Goal: Task Accomplishment & Management: Complete application form

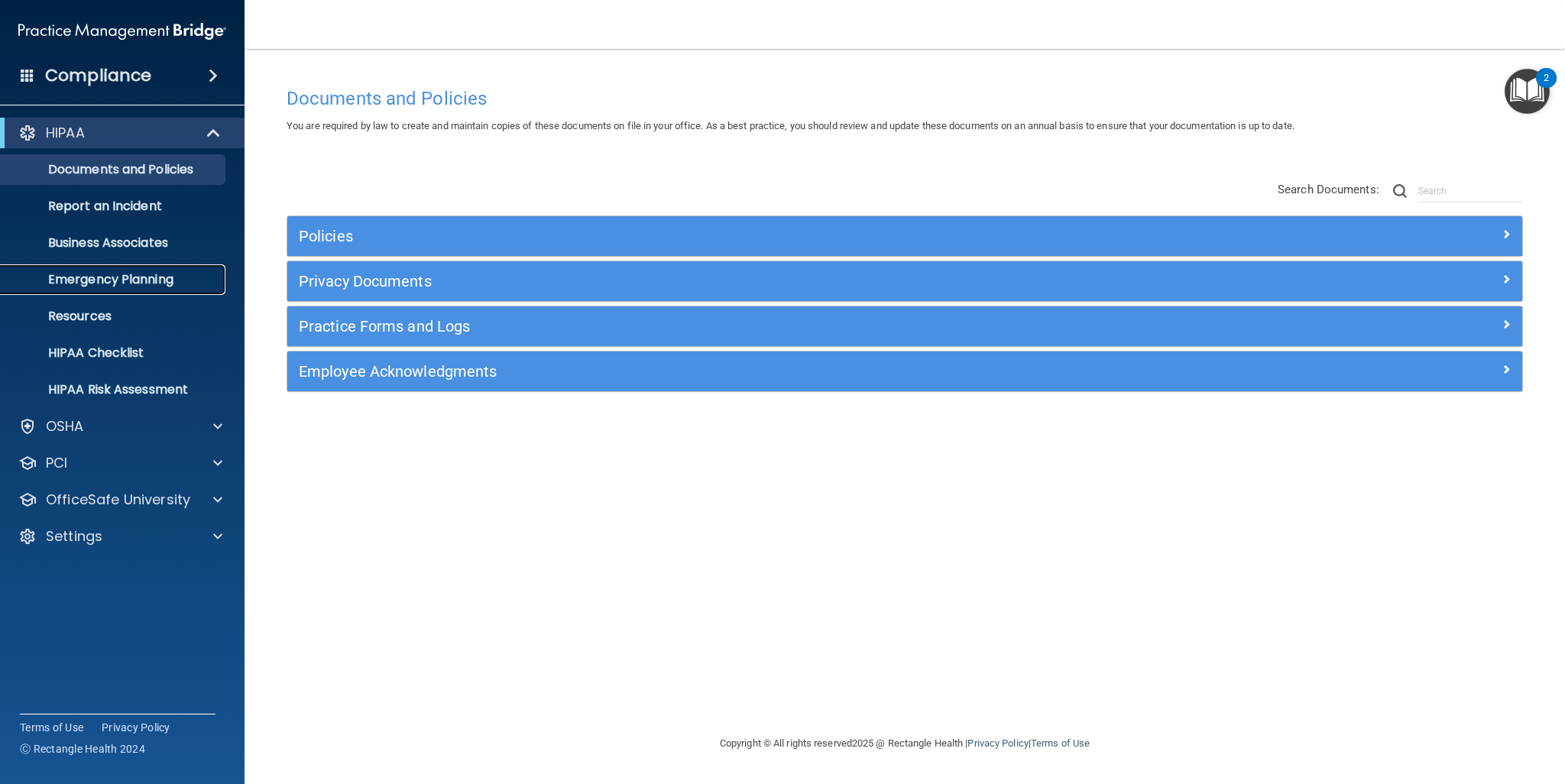
click at [89, 266] on link "Emergency Planning" at bounding box center [105, 279] width 241 height 31
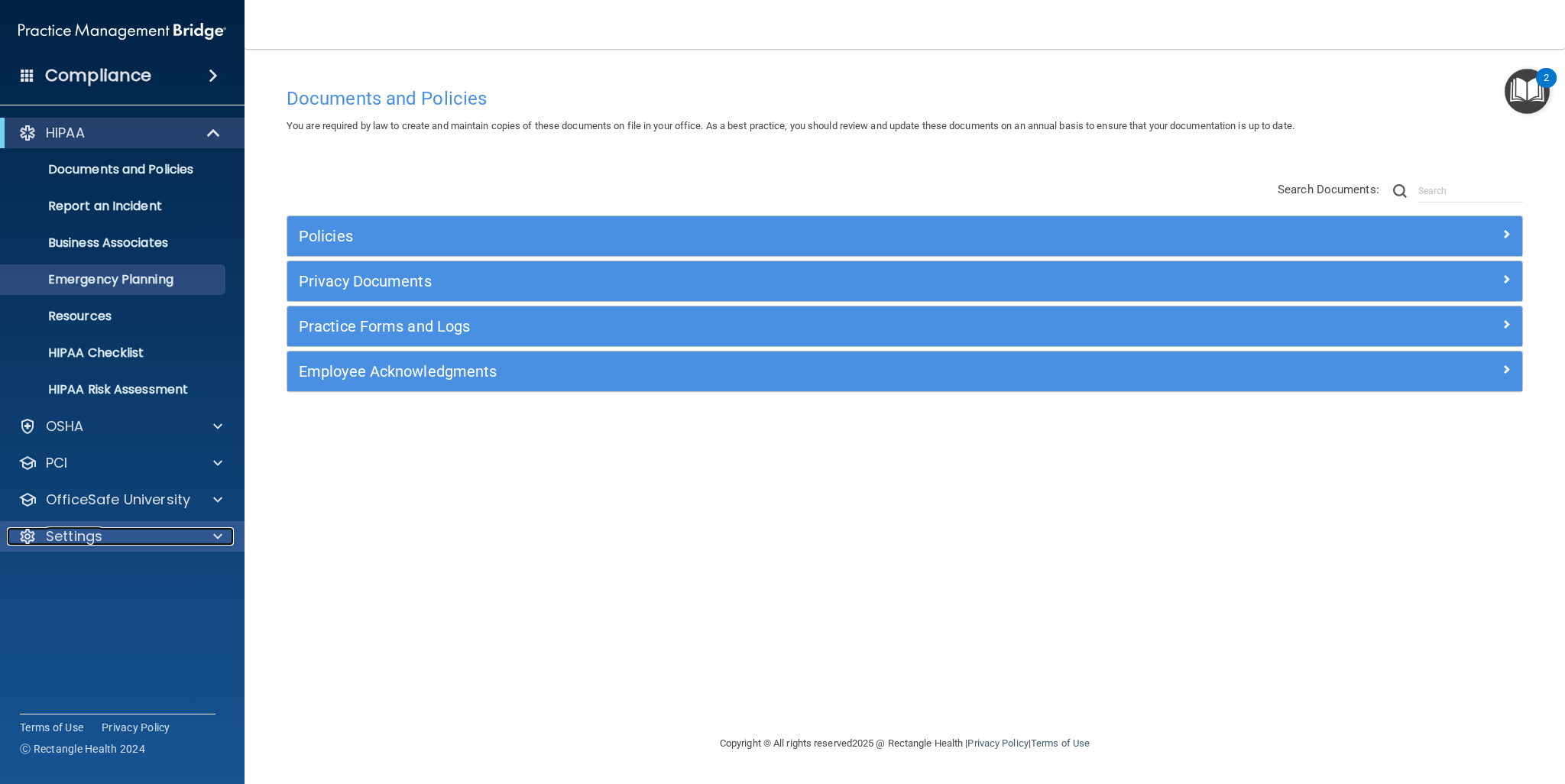
click at [208, 532] on div at bounding box center [215, 536] width 39 height 18
click at [100, 607] on p "My Users" at bounding box center [114, 609] width 208 height 15
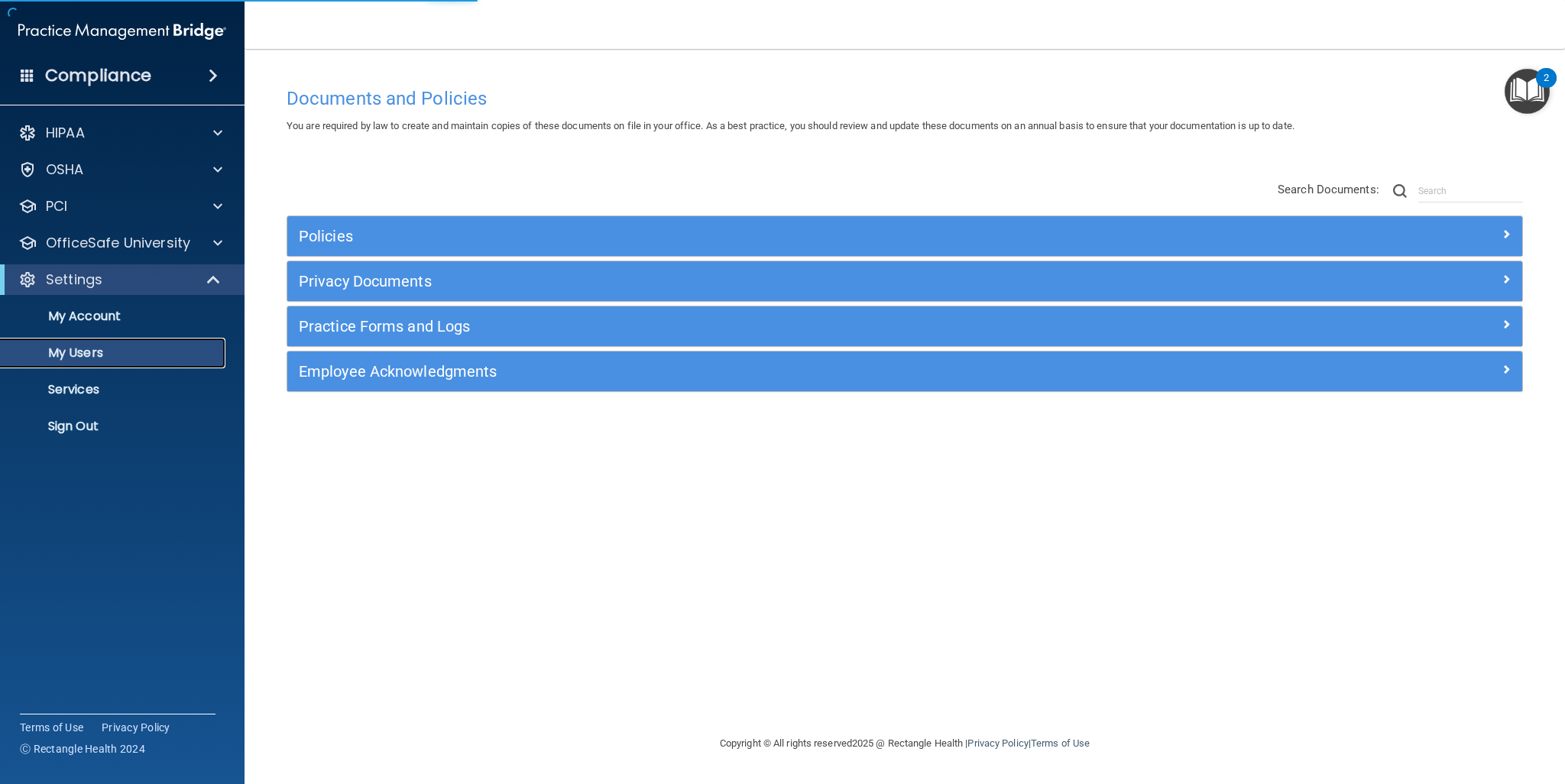
select select "20"
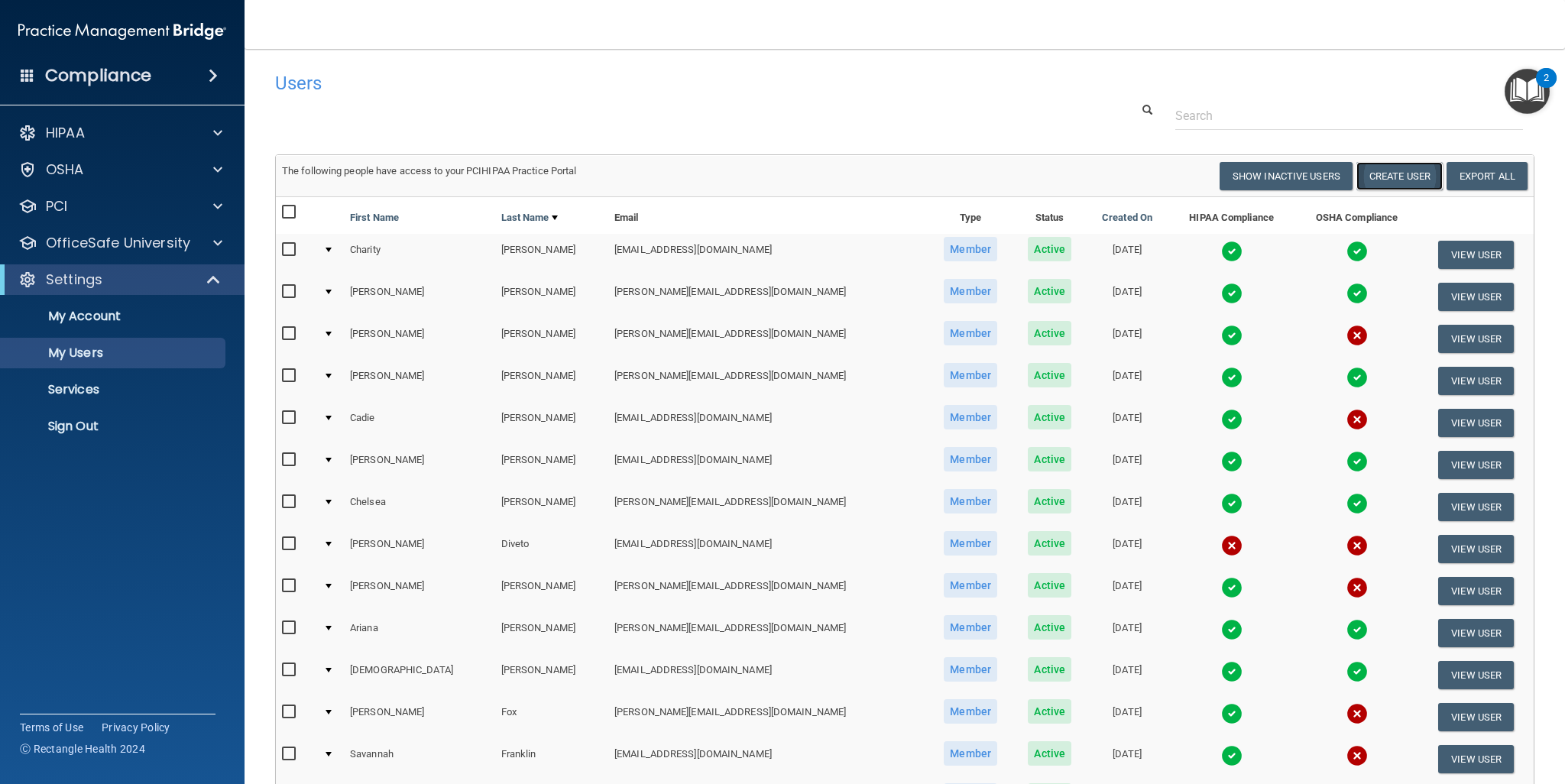
click at [1397, 182] on button "Create User" at bounding box center [1399, 176] width 87 height 28
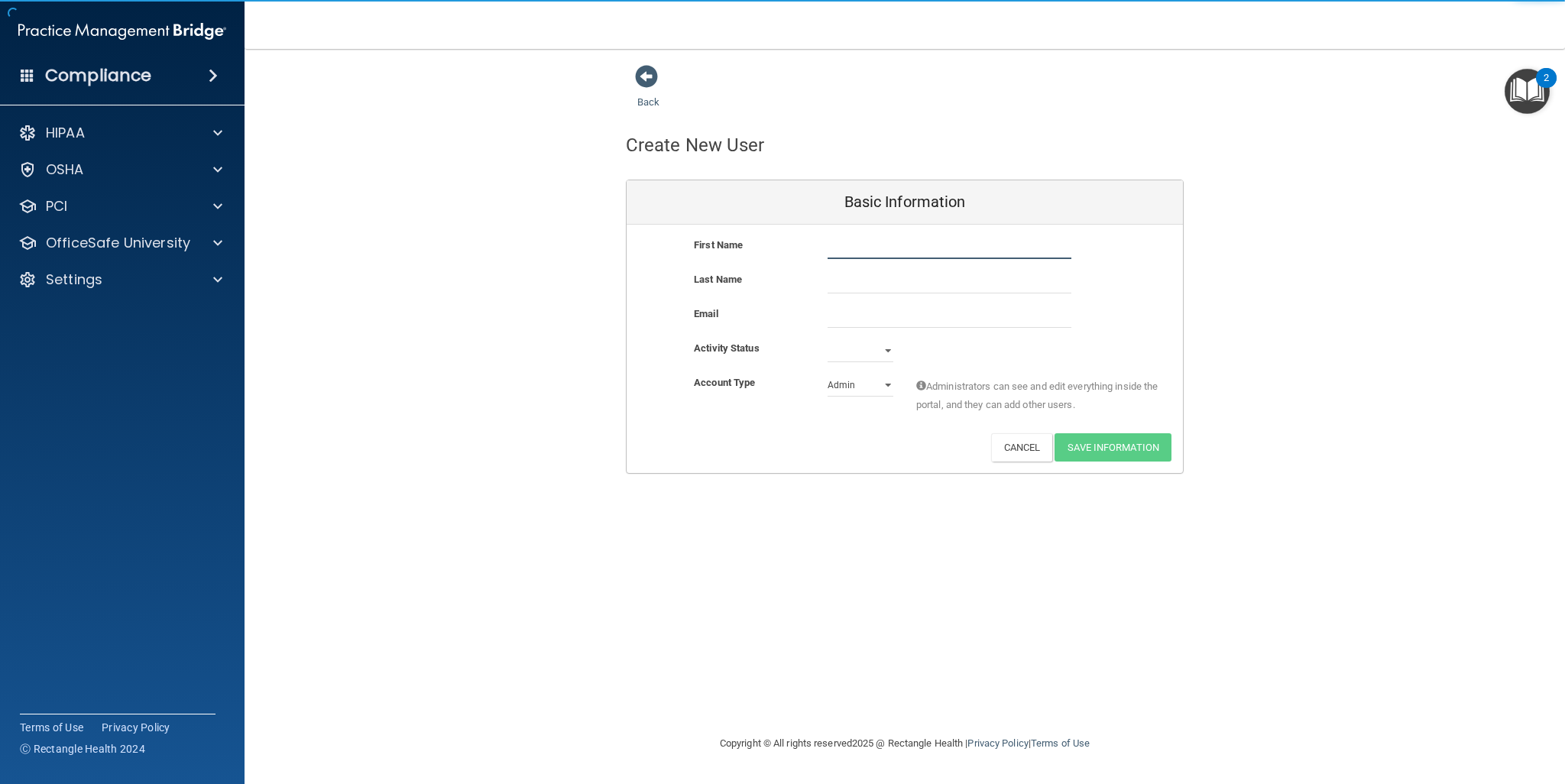
click at [888, 245] on input "text" at bounding box center [949, 247] width 244 height 23
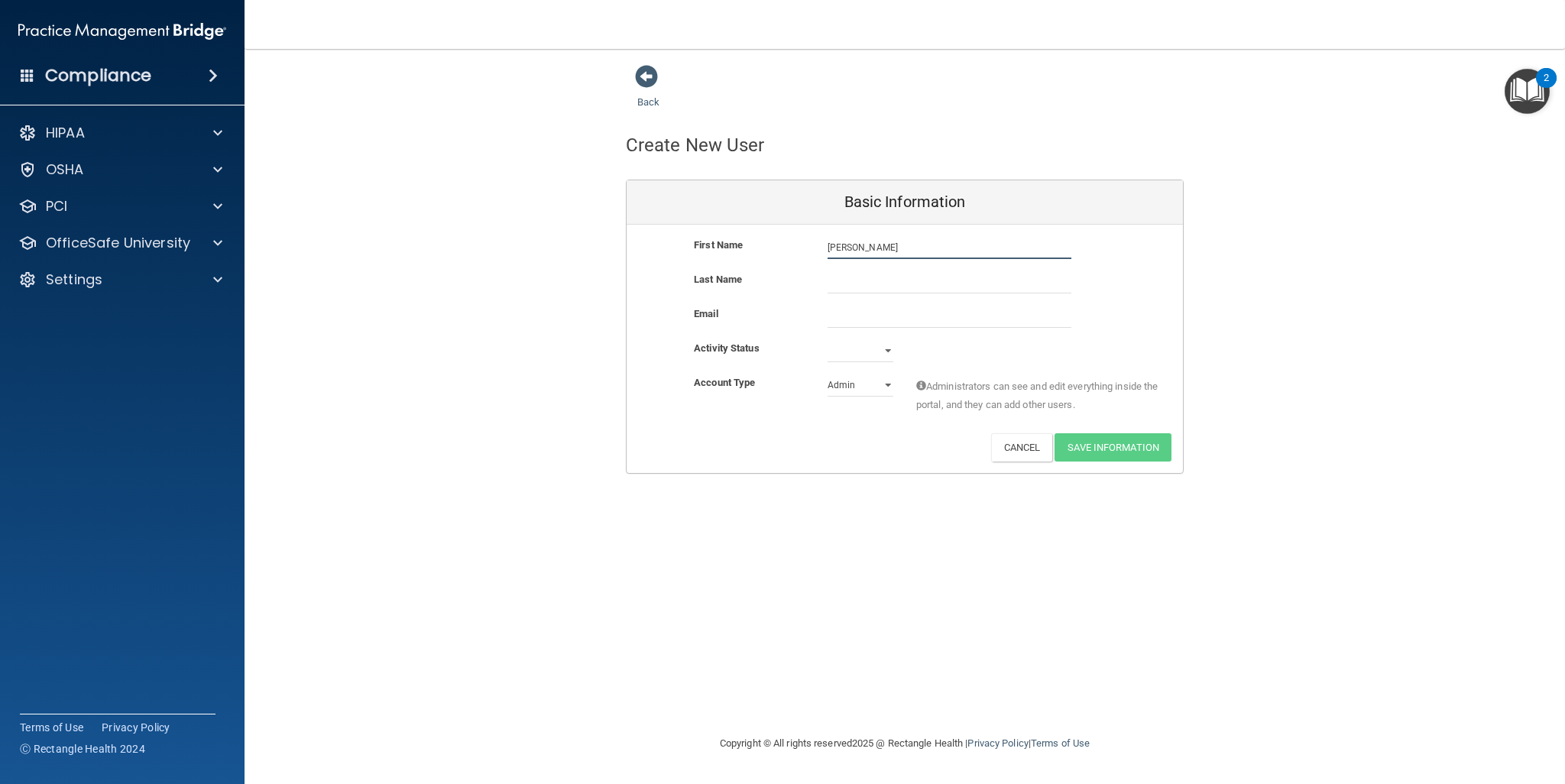
type input "Jessica"
type input "Frantz"
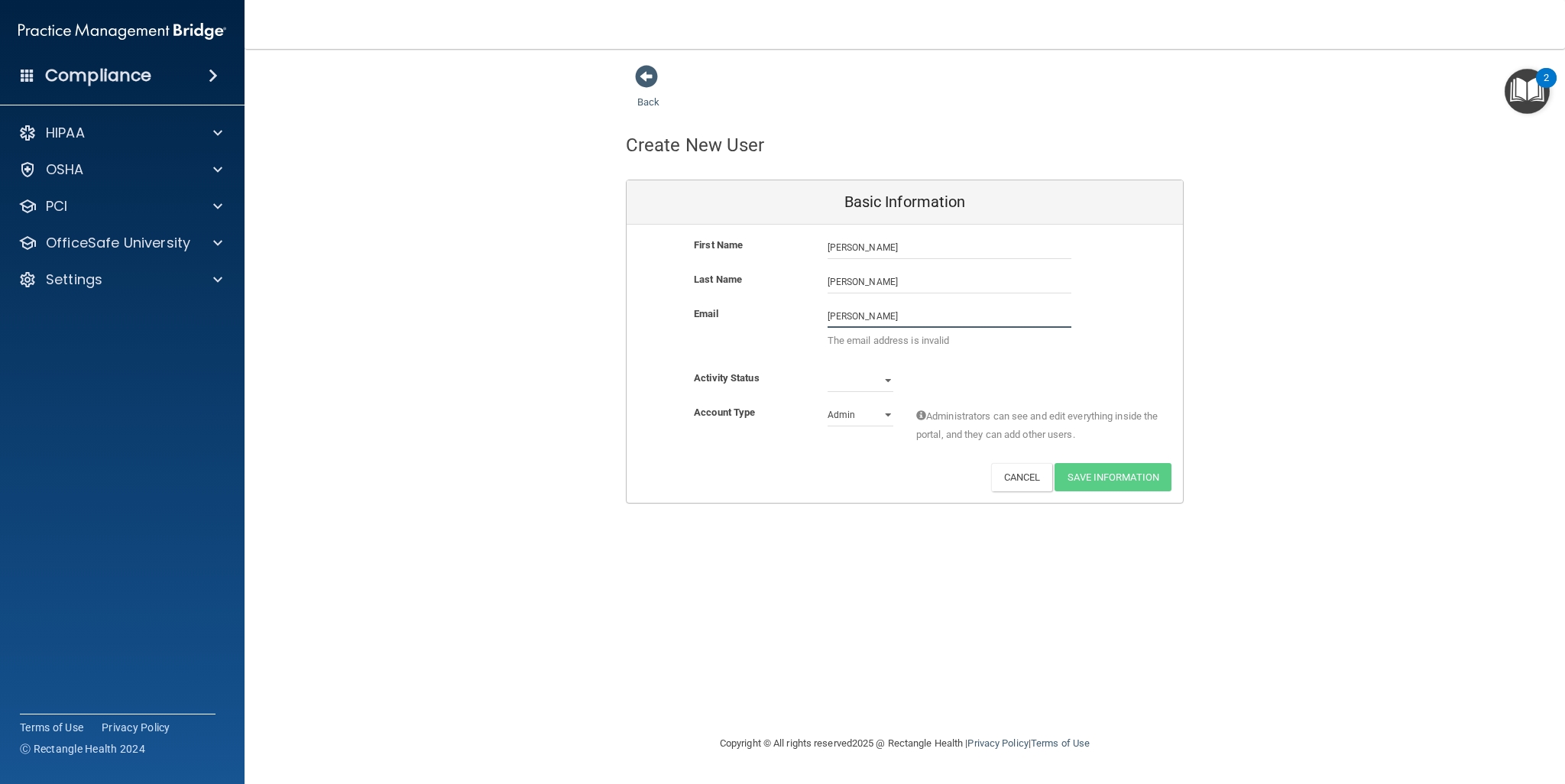
type input "JessicaFrantz@goochdental.com"
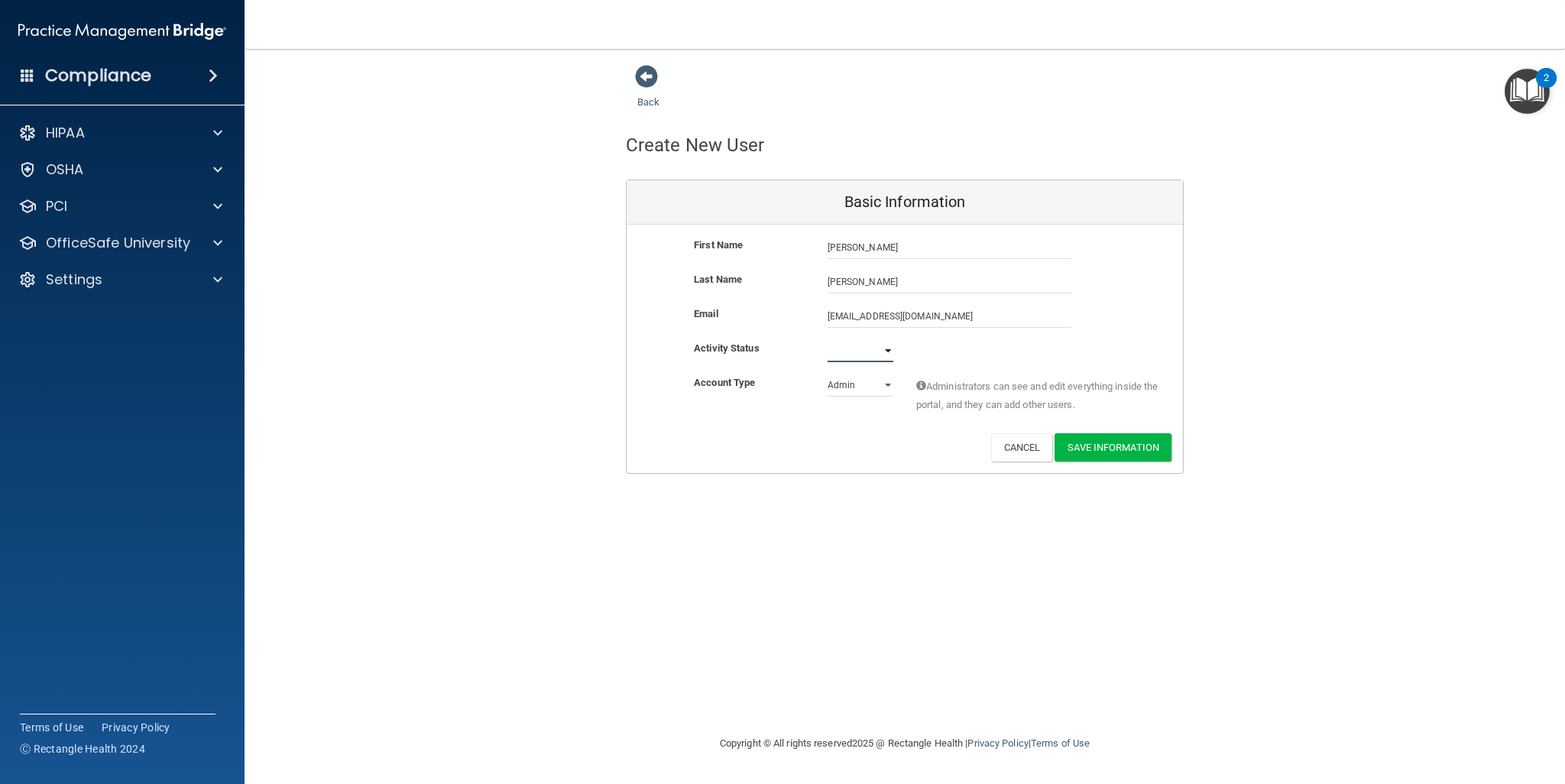
click at [877, 350] on select "Active Inactive" at bounding box center [860, 350] width 66 height 23
select select "active"
click at [827, 339] on select "Active Inactive" at bounding box center [860, 350] width 66 height 23
click at [838, 391] on select "Admin Member" at bounding box center [860, 385] width 66 height 23
select select "practice_member"
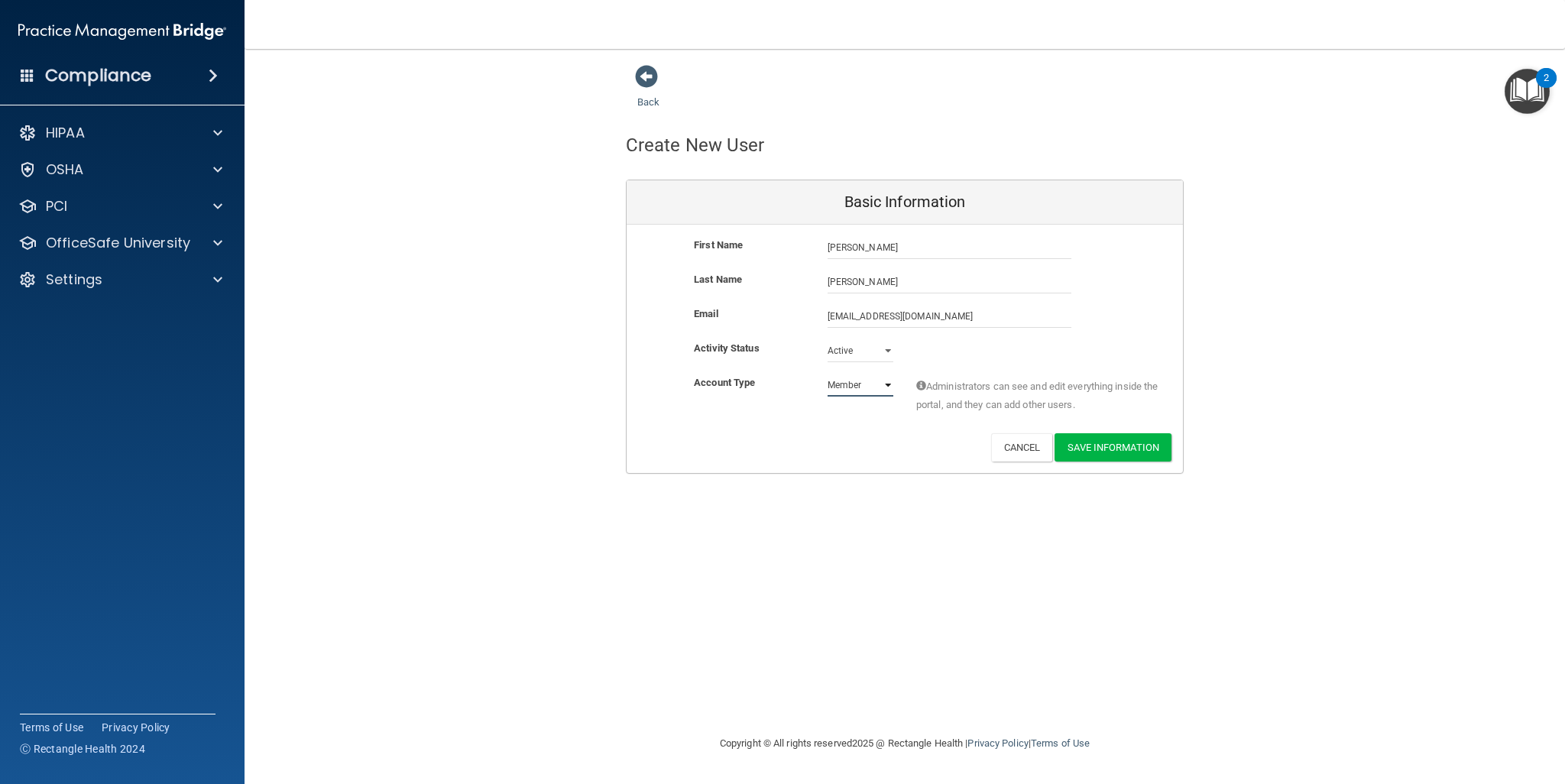
click at [827, 374] on select "Admin Member" at bounding box center [860, 385] width 66 height 23
click at [841, 429] on div "Account Type Practice Member Admin Member Financial Institution Business Associ…" at bounding box center [904, 403] width 556 height 60
click at [1102, 440] on button "Save Information" at bounding box center [1113, 447] width 117 height 28
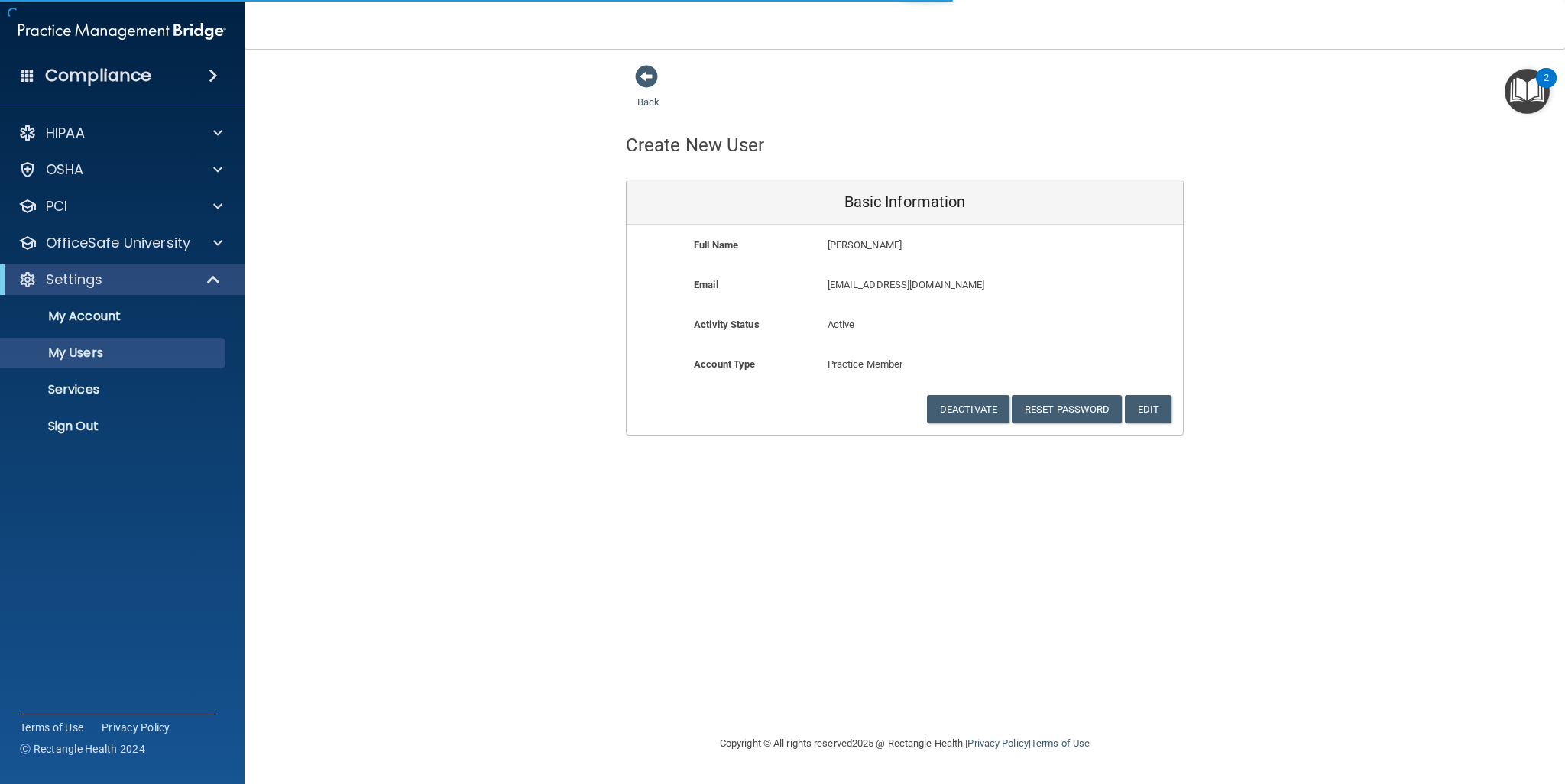
select select "20"
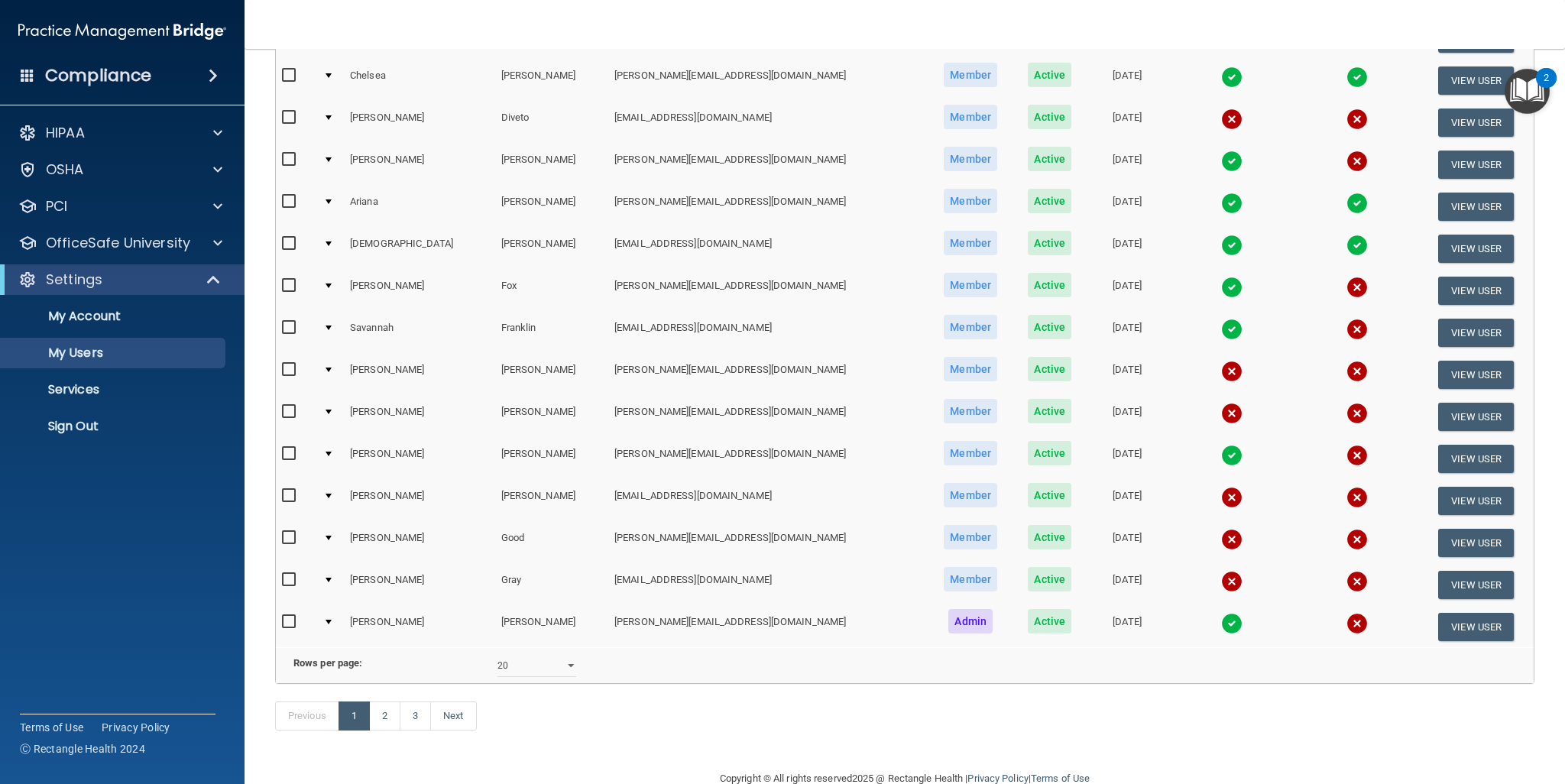
scroll to position [484, 0]
click at [1445, 363] on button "View User" at bounding box center [1475, 376] width 75 height 28
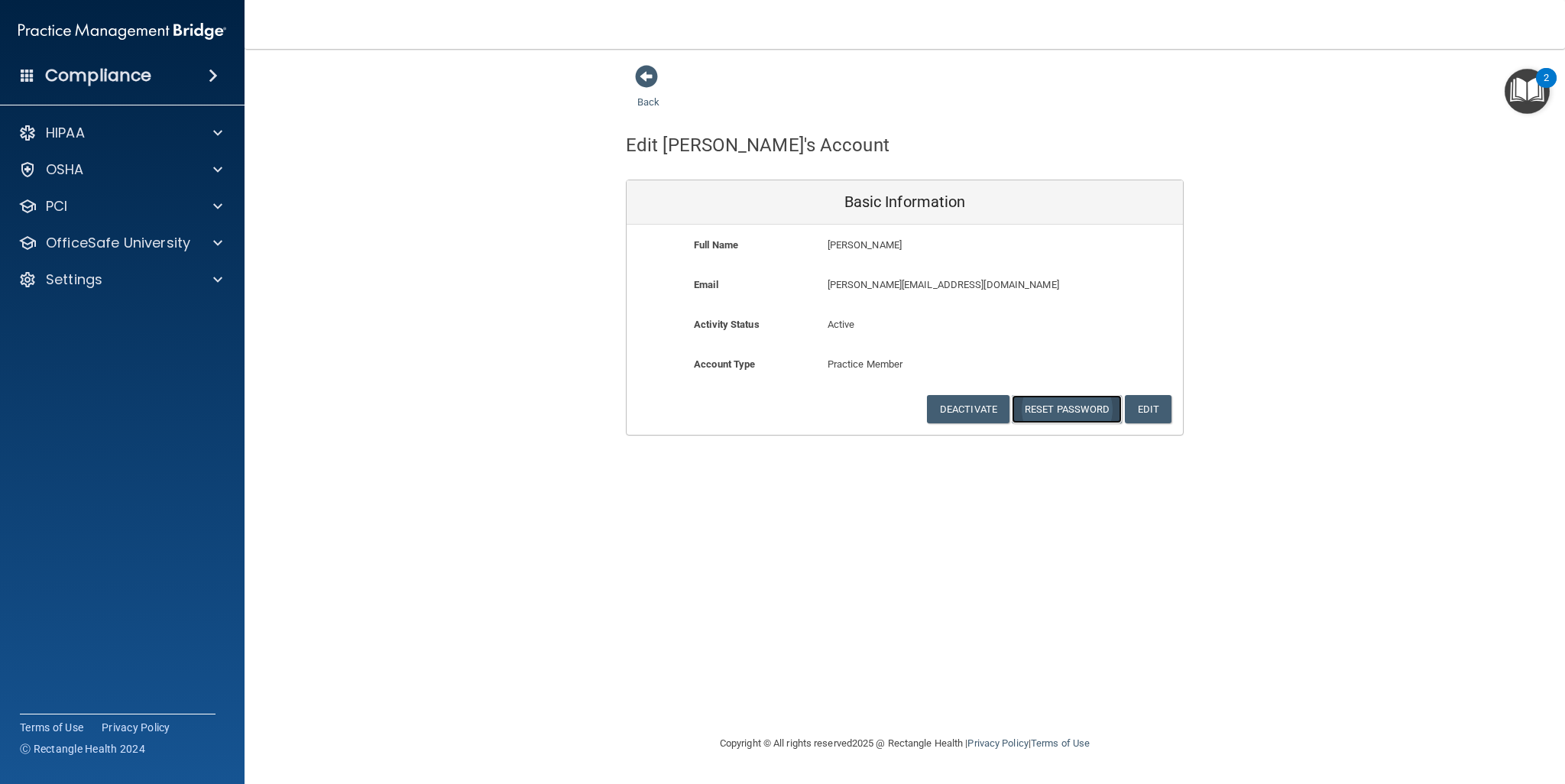
click at [1077, 407] on button "Reset Password" at bounding box center [1066, 409] width 110 height 28
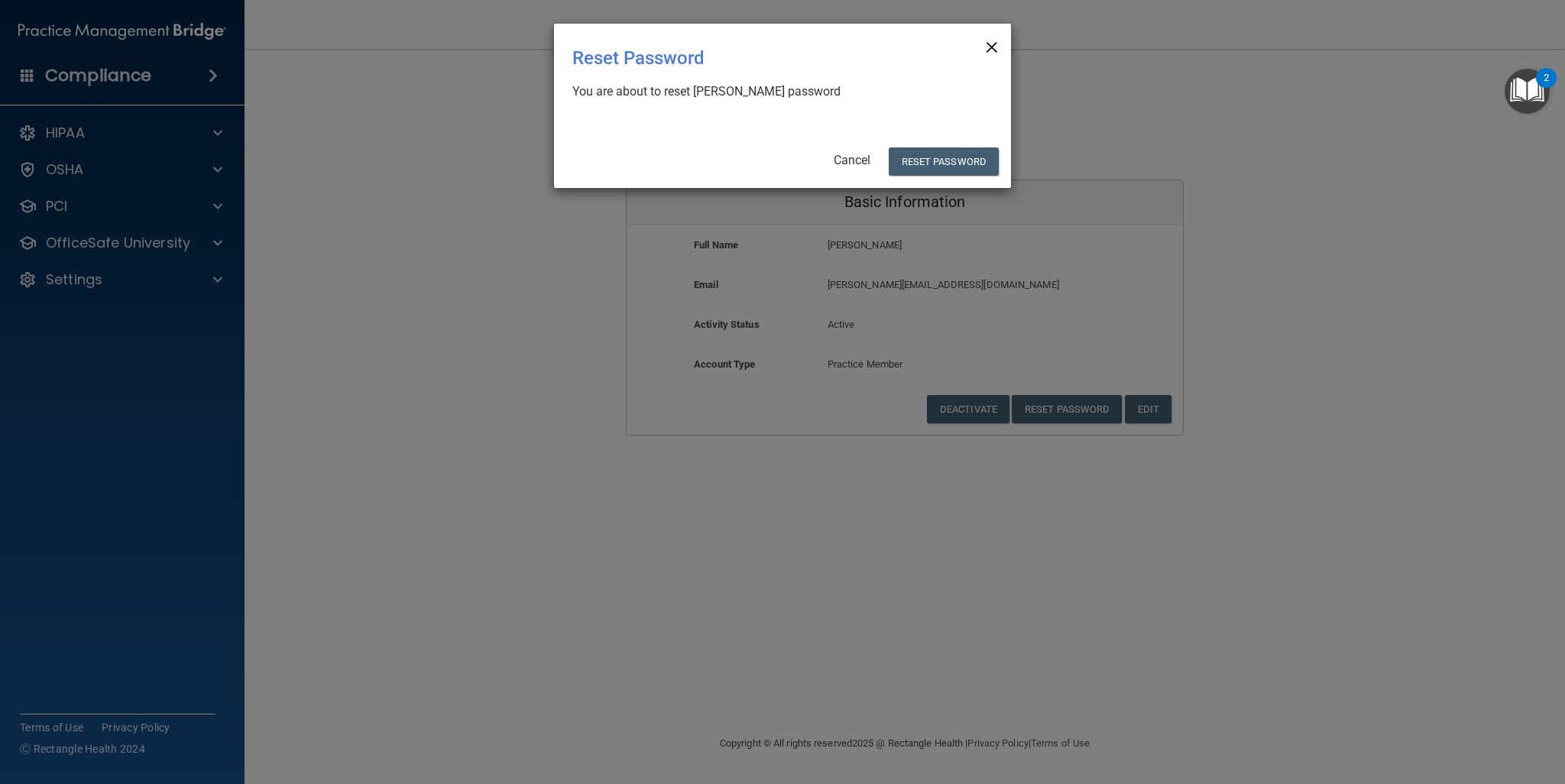
click at [995, 50] on span "×" at bounding box center [991, 45] width 13 height 31
